Goal: Find specific page/section: Find specific page/section

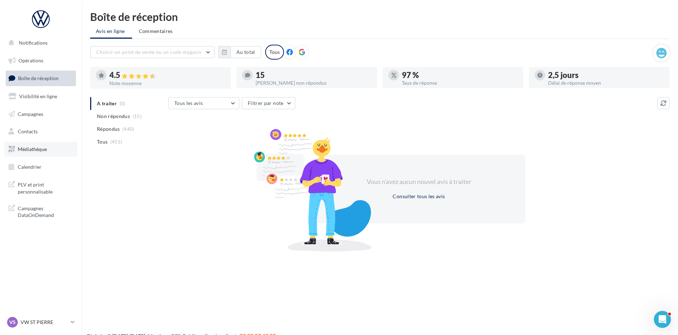
click at [34, 148] on span "Médiathèque" at bounding box center [32, 149] width 29 height 6
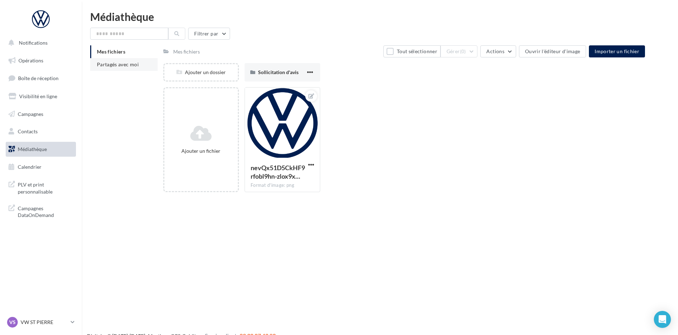
click at [112, 64] on span "Partagés avec moi" at bounding box center [118, 64] width 42 height 6
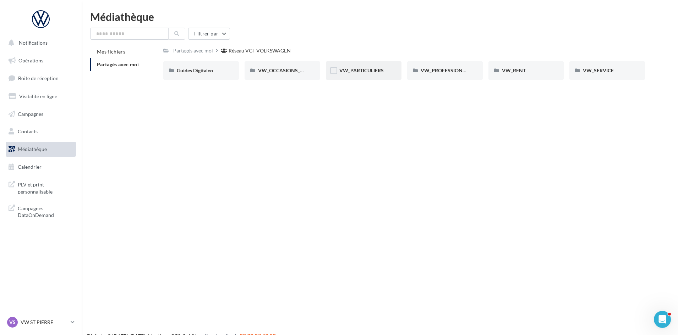
click at [368, 66] on div "VW_PARTICULIERS" at bounding box center [364, 70] width 76 height 18
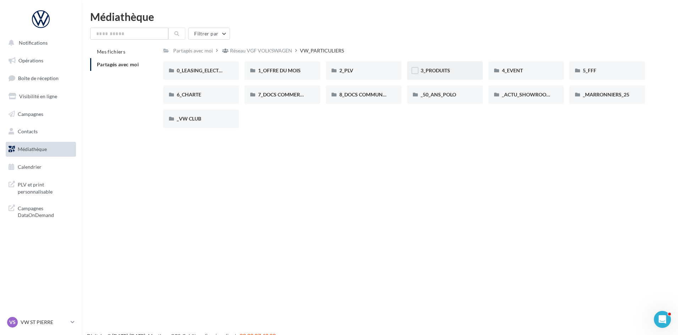
click at [450, 67] on div "3_PRODUITS" at bounding box center [444, 70] width 49 height 7
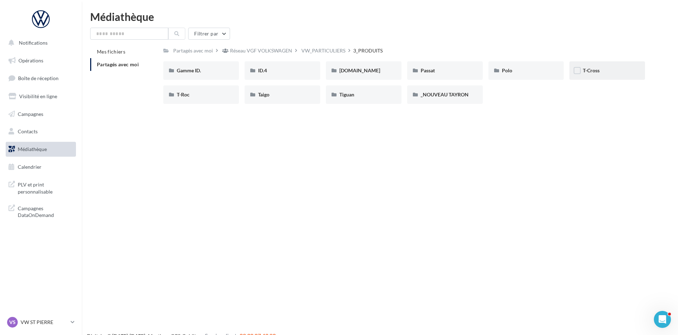
click at [582, 68] on div "T-Cross" at bounding box center [607, 70] width 76 height 18
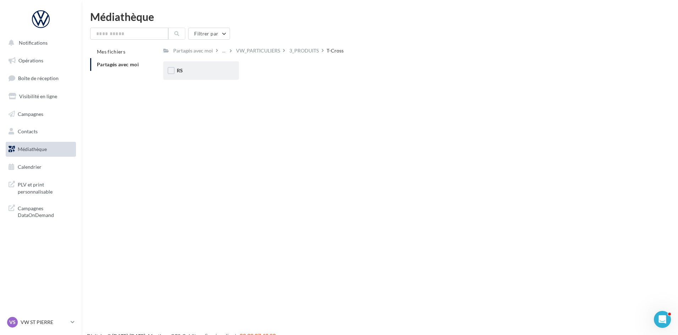
click at [183, 68] on div "RS" at bounding box center [201, 70] width 49 height 7
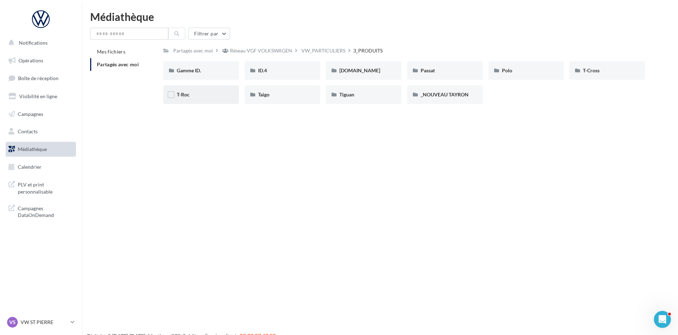
click at [189, 96] on div "T-Roc" at bounding box center [201, 94] width 49 height 7
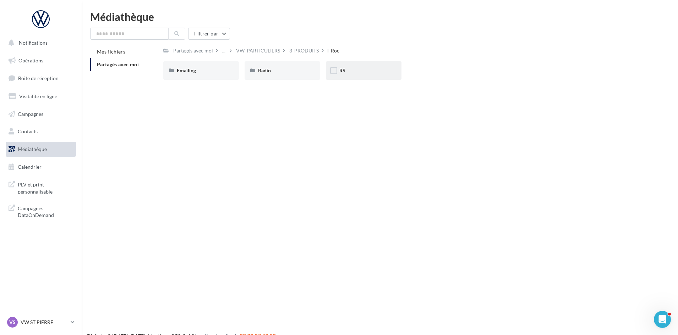
click at [338, 69] on div "RS" at bounding box center [364, 70] width 76 height 18
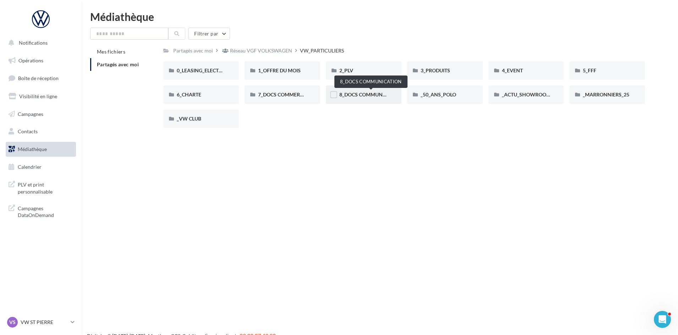
click at [373, 95] on span "8_DOCS COMMUNICATION" at bounding box center [370, 95] width 63 height 6
click at [533, 95] on span "_ACTU_SHOWROOM" at bounding box center [526, 95] width 49 height 6
click at [193, 118] on span "_VW CLUB" at bounding box center [189, 119] width 24 height 6
click at [608, 95] on span "_MARRONNIERS_25" at bounding box center [606, 95] width 46 height 6
click at [211, 73] on span "0_LEASING_ELECTRIQUE" at bounding box center [205, 70] width 57 height 6
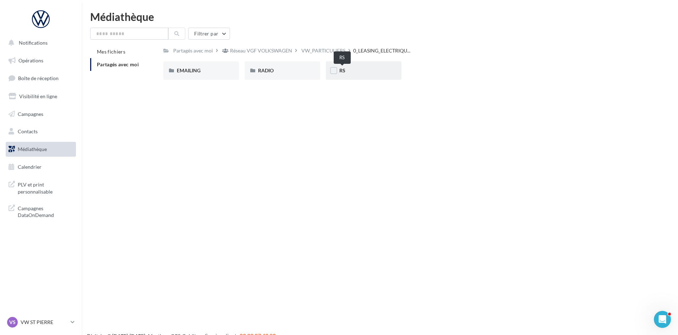
click at [342, 71] on span "RS" at bounding box center [342, 70] width 6 height 6
click at [184, 69] on span "ID.3" at bounding box center [181, 70] width 9 height 6
